Goal: Transaction & Acquisition: Subscribe to service/newsletter

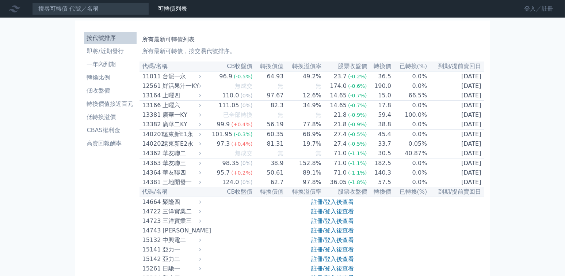
click at [538, 10] on link "登入／註冊" at bounding box center [539, 9] width 41 height 12
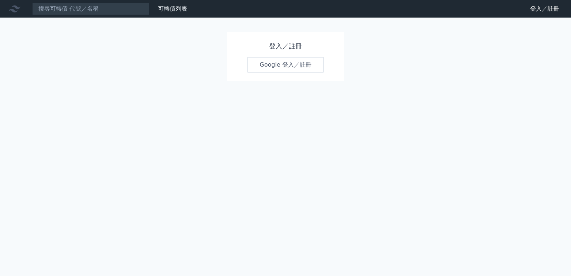
click at [290, 67] on link "Google 登入／註冊" at bounding box center [285, 64] width 76 height 15
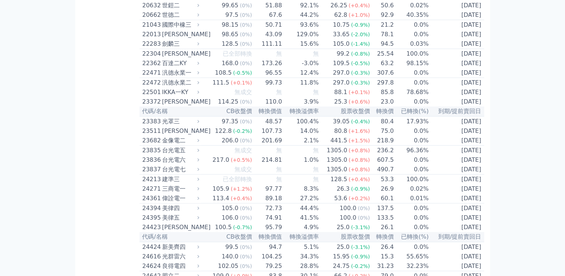
scroll to position [1378, 0]
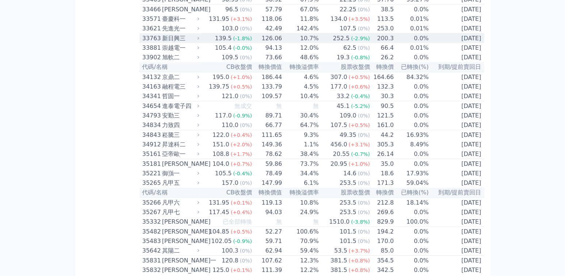
click at [310, 43] on td "10.7%" at bounding box center [300, 39] width 37 height 10
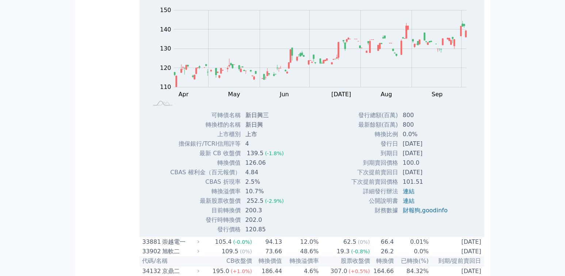
scroll to position [1454, 0]
